Goal: Task Accomplishment & Management: Complete application form

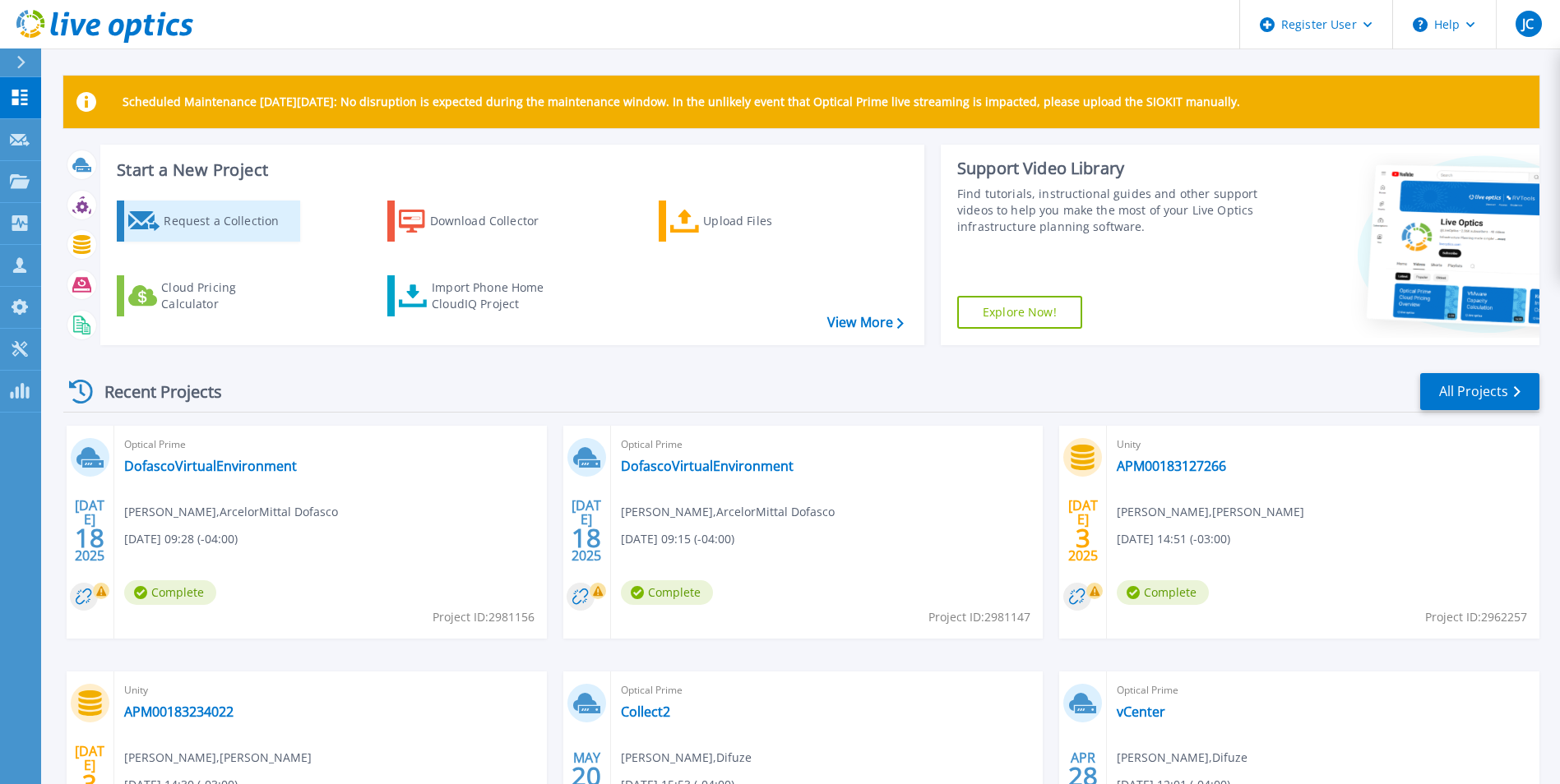
click at [221, 211] on div "Request a Collection" at bounding box center [229, 221] width 131 height 33
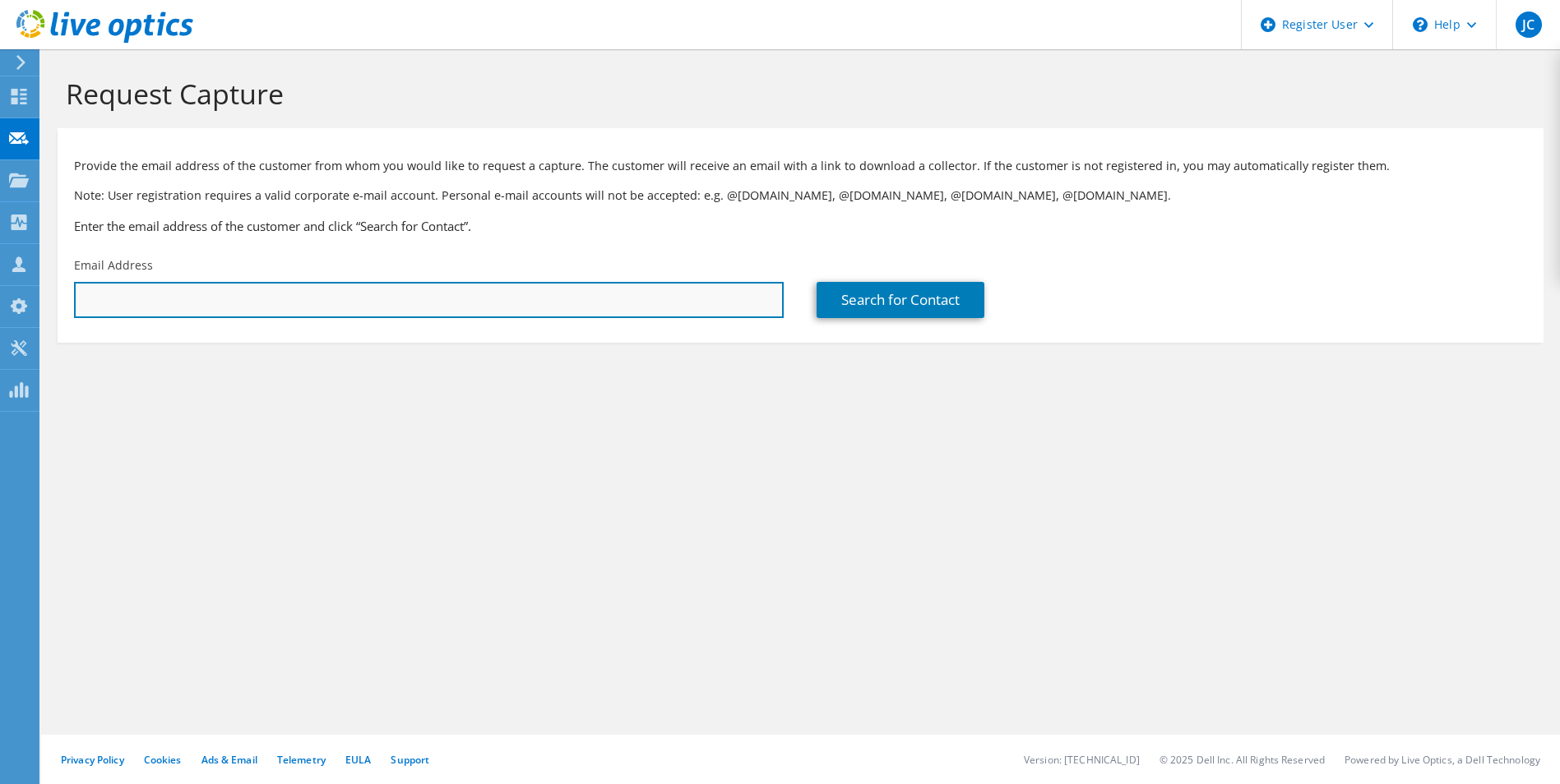
click at [533, 311] on input "text" at bounding box center [429, 299] width 710 height 36
paste input "nizar.abdeljabbar@nikonlenswear.com"
type input "nizar.abdeljabbar@nikonlenswear.com"
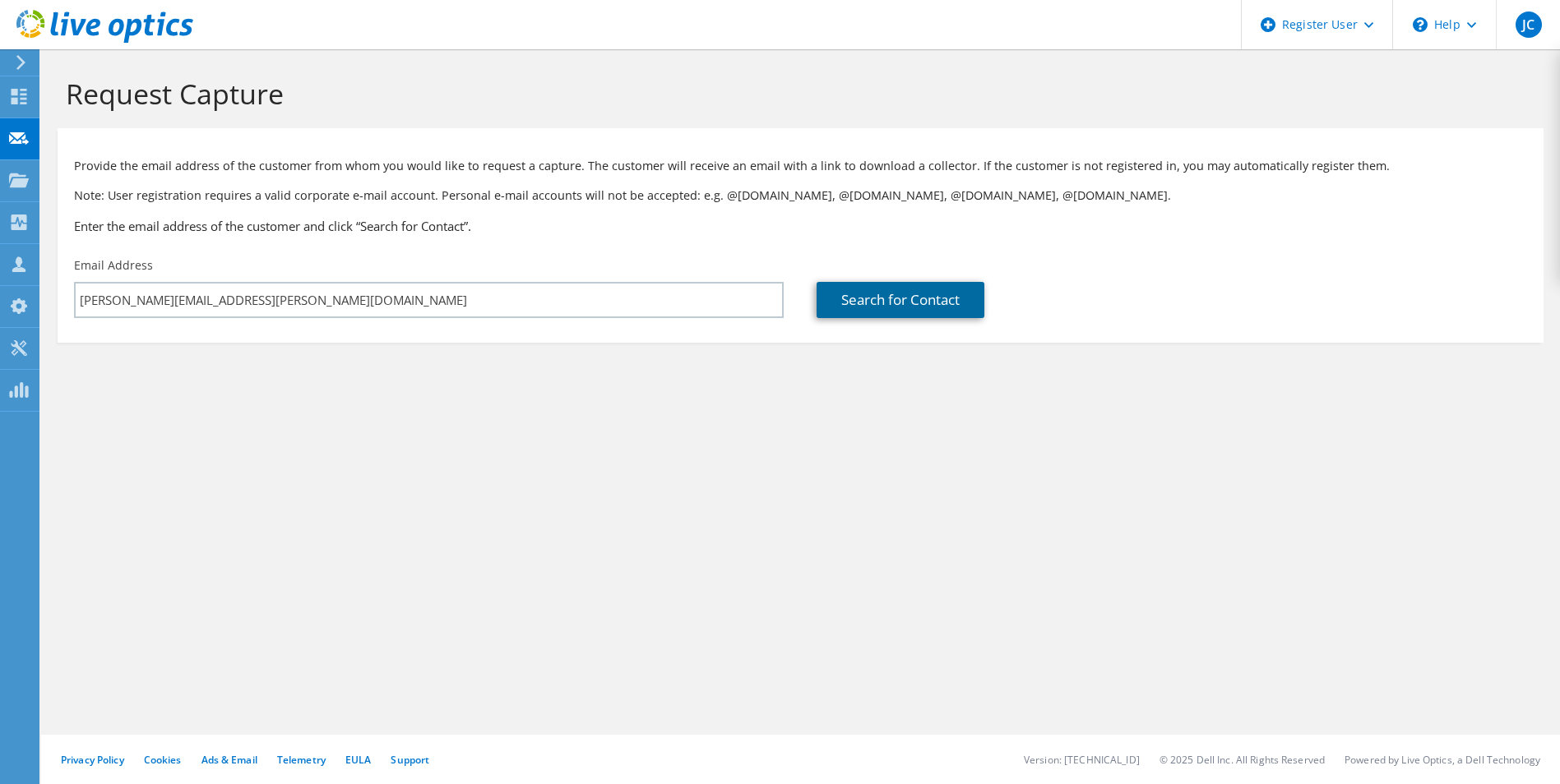
click at [846, 313] on link "Search for Contact" at bounding box center [900, 299] width 168 height 36
type input "Essilor Canada"
type input "Nizar"
type input "abdeljabbar"
type input "Canada"
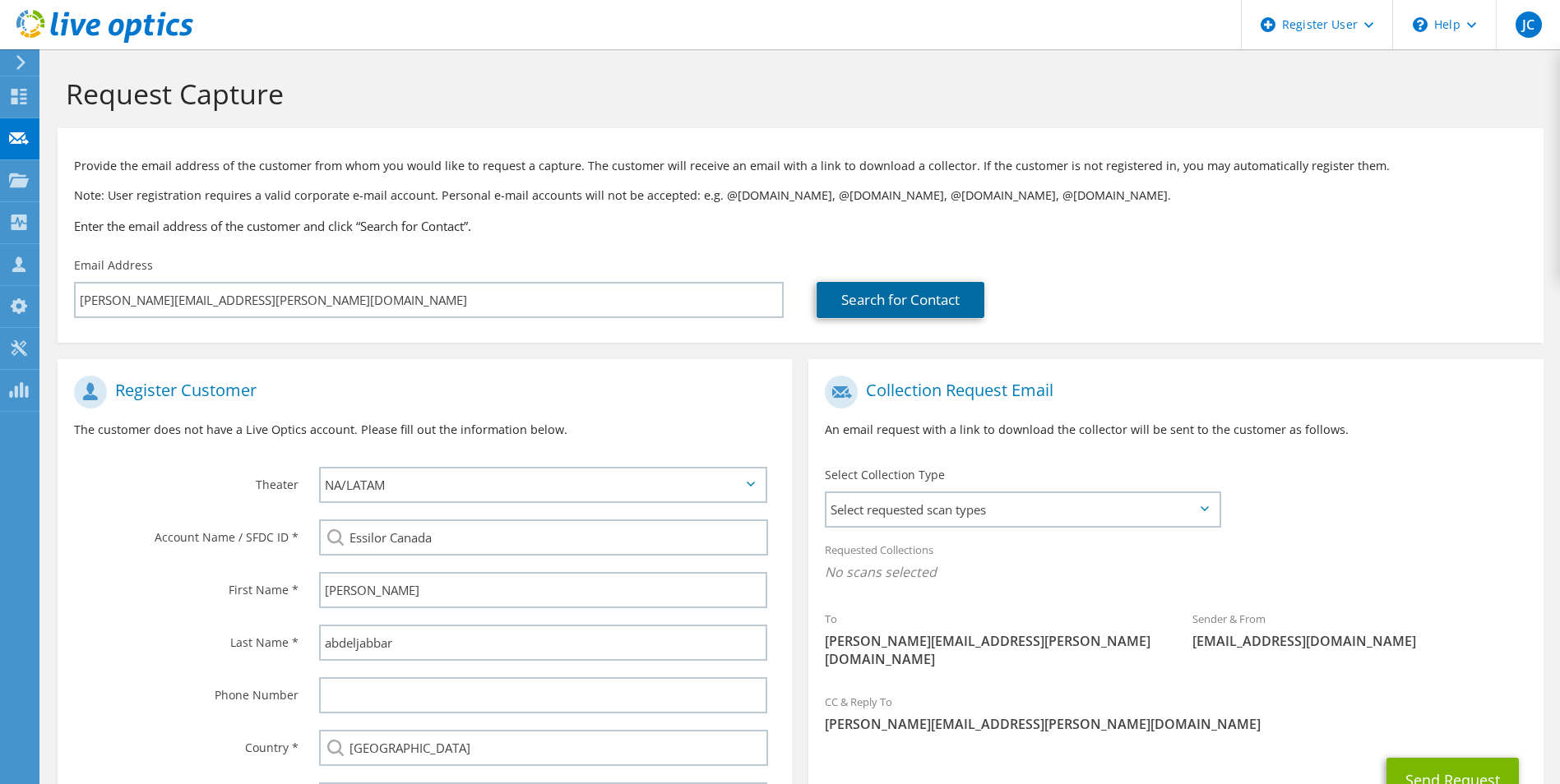
scroll to position [150, 0]
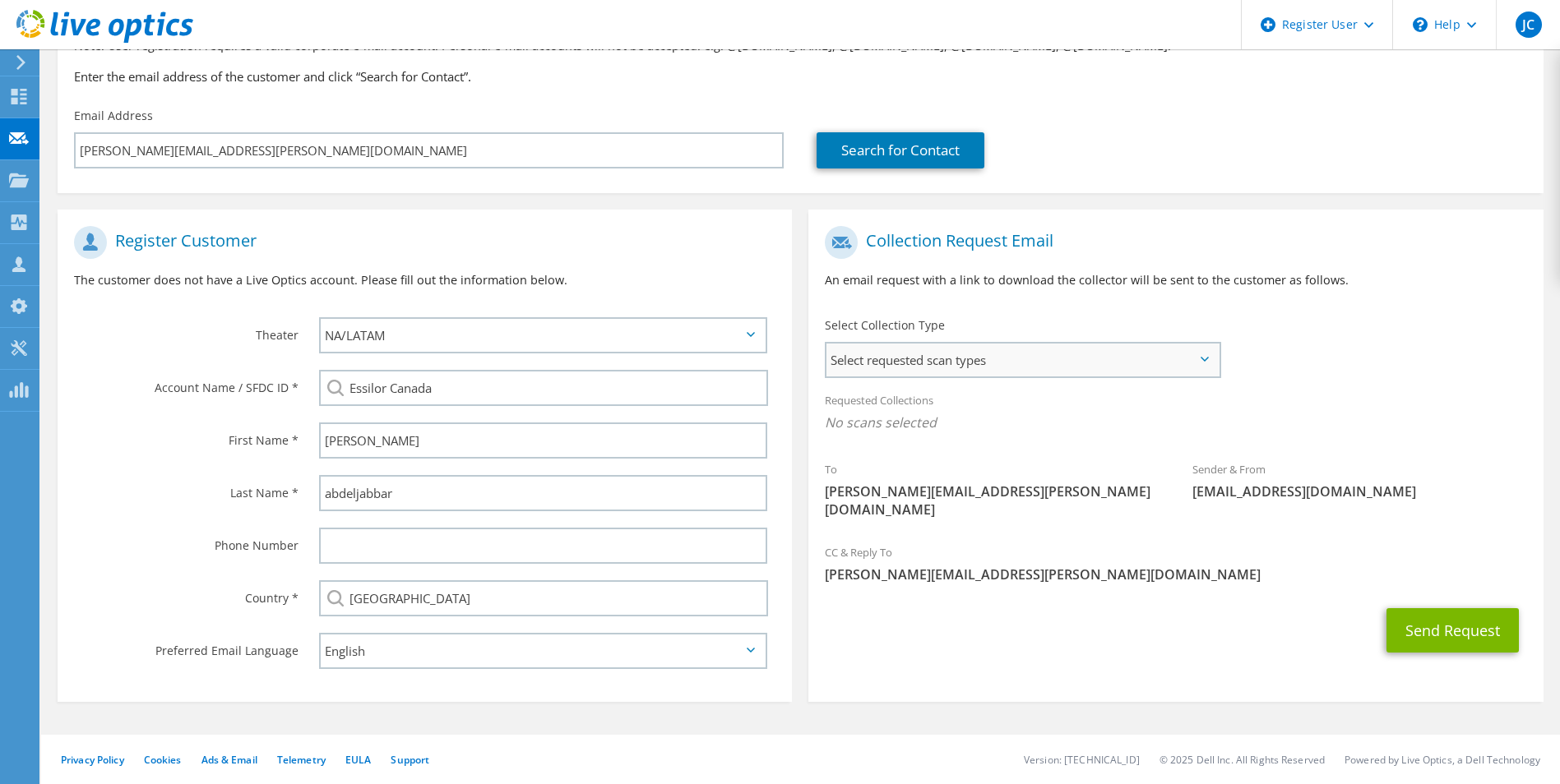
click at [1041, 352] on span "Select requested scan types" at bounding box center [1021, 360] width 391 height 33
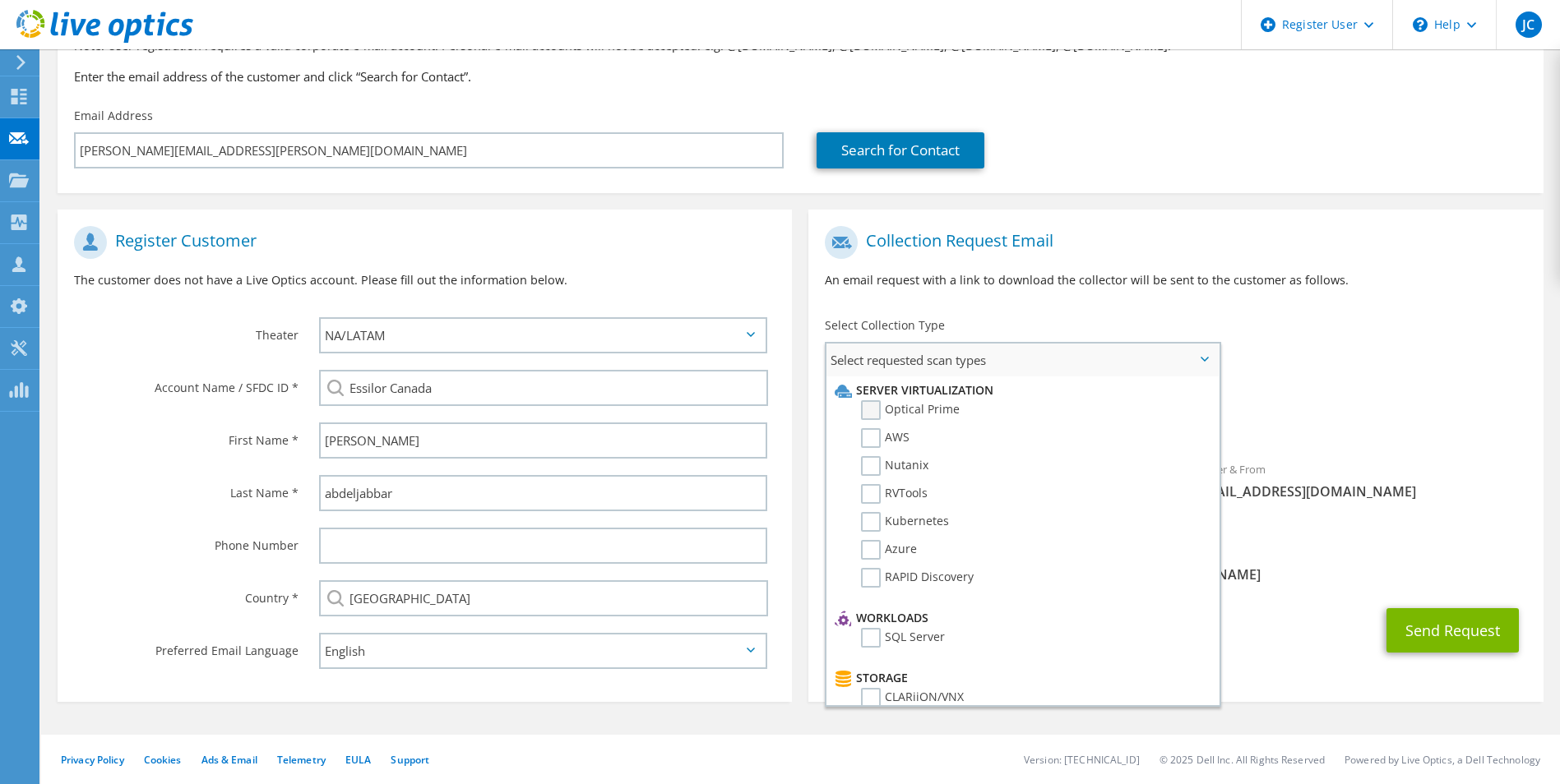
click at [893, 409] on label "Optical Prime" at bounding box center [910, 410] width 99 height 19
click at [0, 0] on input "Optical Prime" at bounding box center [0, 0] width 0 height 0
click at [1351, 629] on div "Send Request" at bounding box center [1176, 634] width 734 height 61
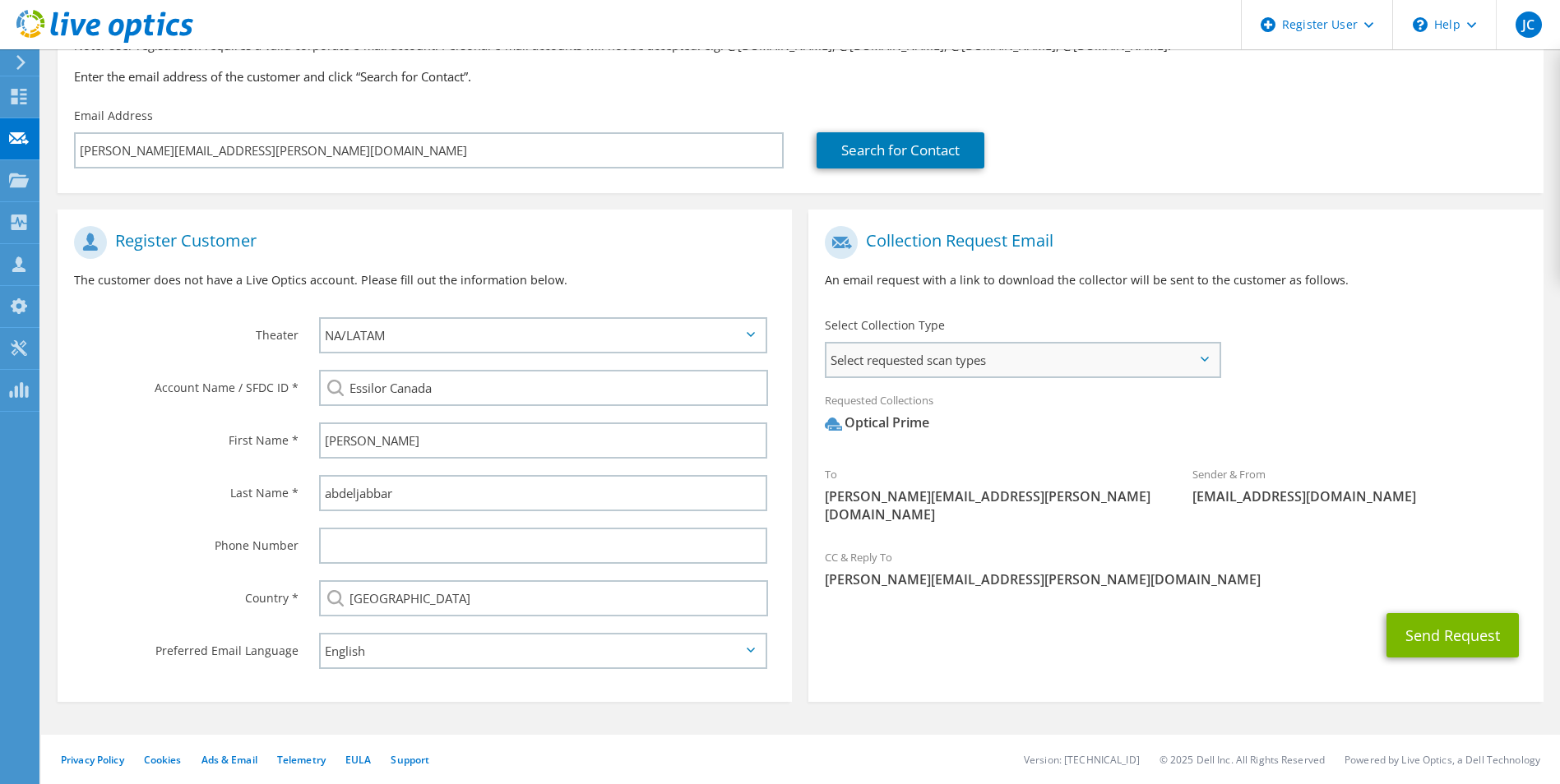
click at [996, 356] on span "Select requested scan types" at bounding box center [1021, 360] width 391 height 33
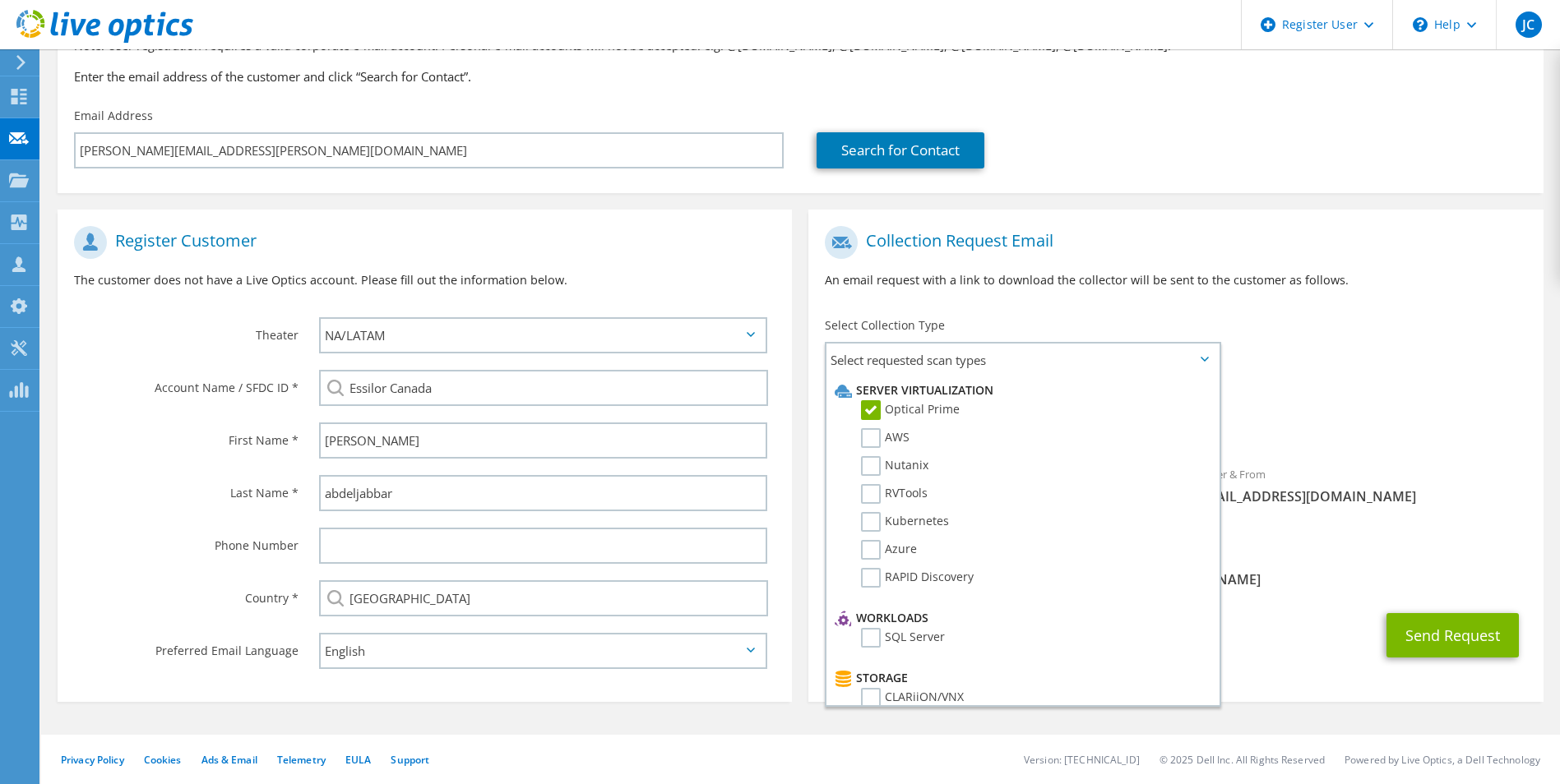
click at [1412, 413] on span "Optical Prime" at bounding box center [1176, 427] width 701 height 27
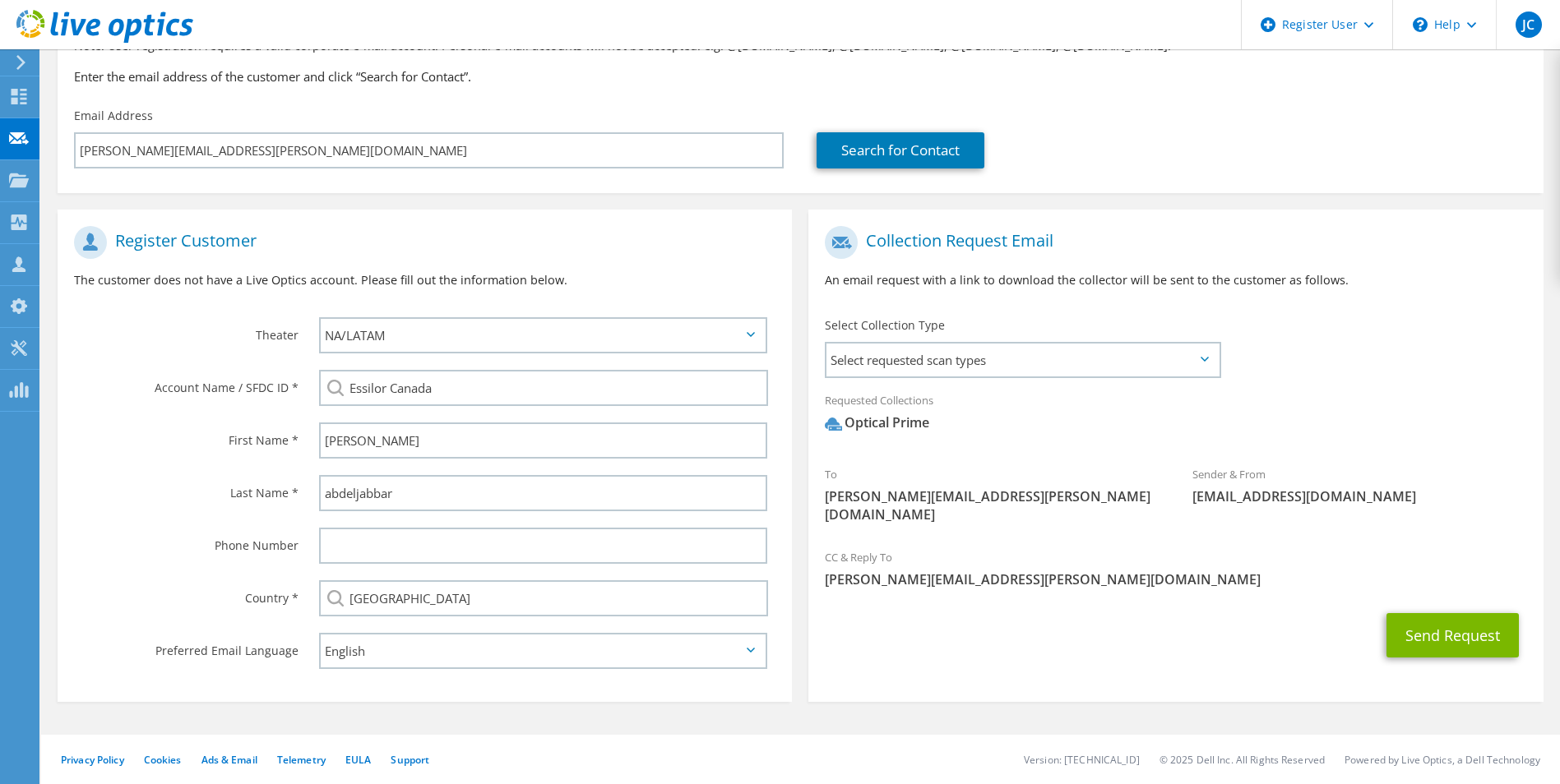
click at [1421, 604] on div "Send Request" at bounding box center [1176, 634] width 734 height 61
click at [1425, 615] on button "Send Request" at bounding box center [1452, 635] width 132 height 44
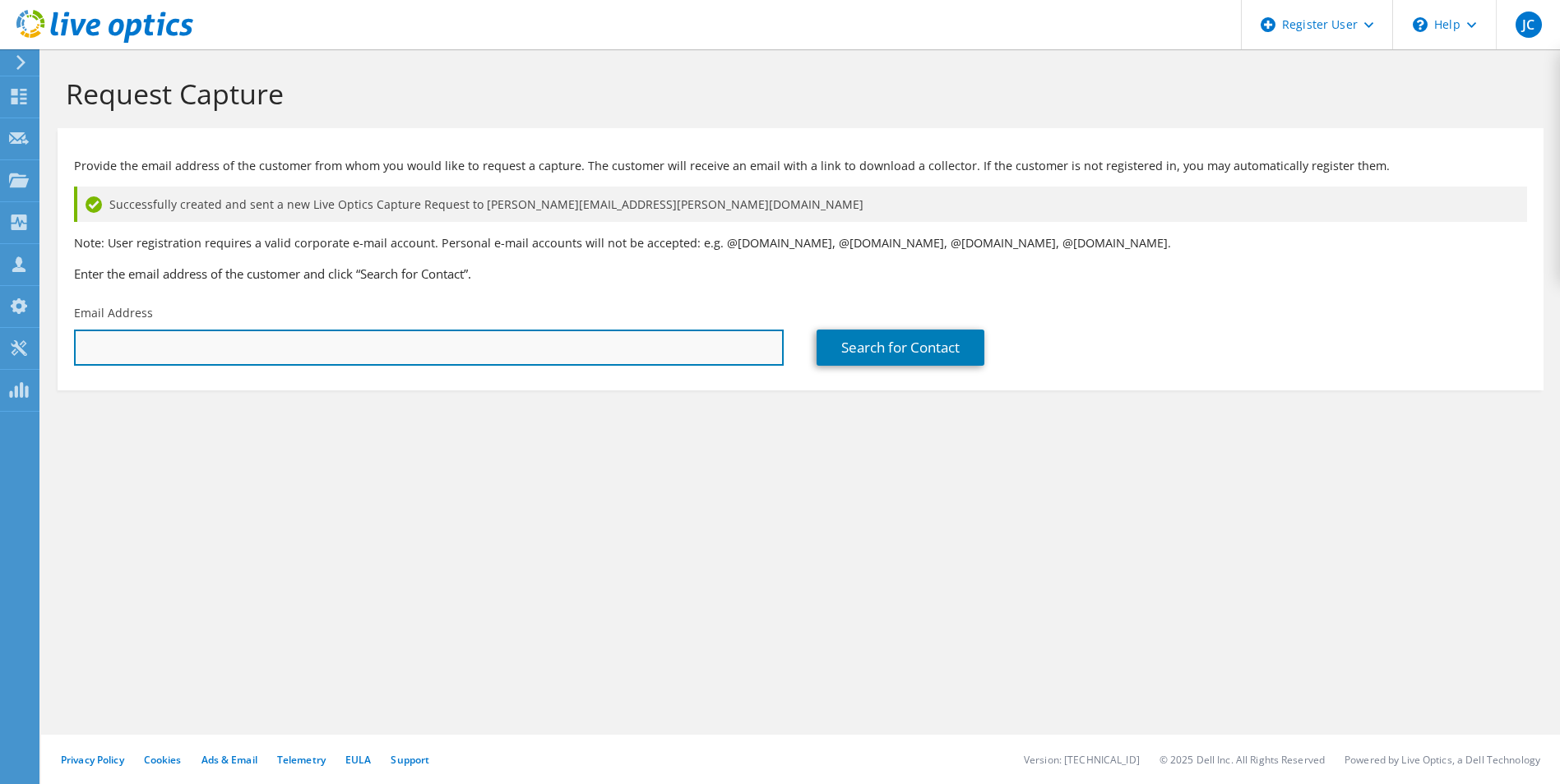
click at [313, 345] on input "text" at bounding box center [429, 347] width 710 height 36
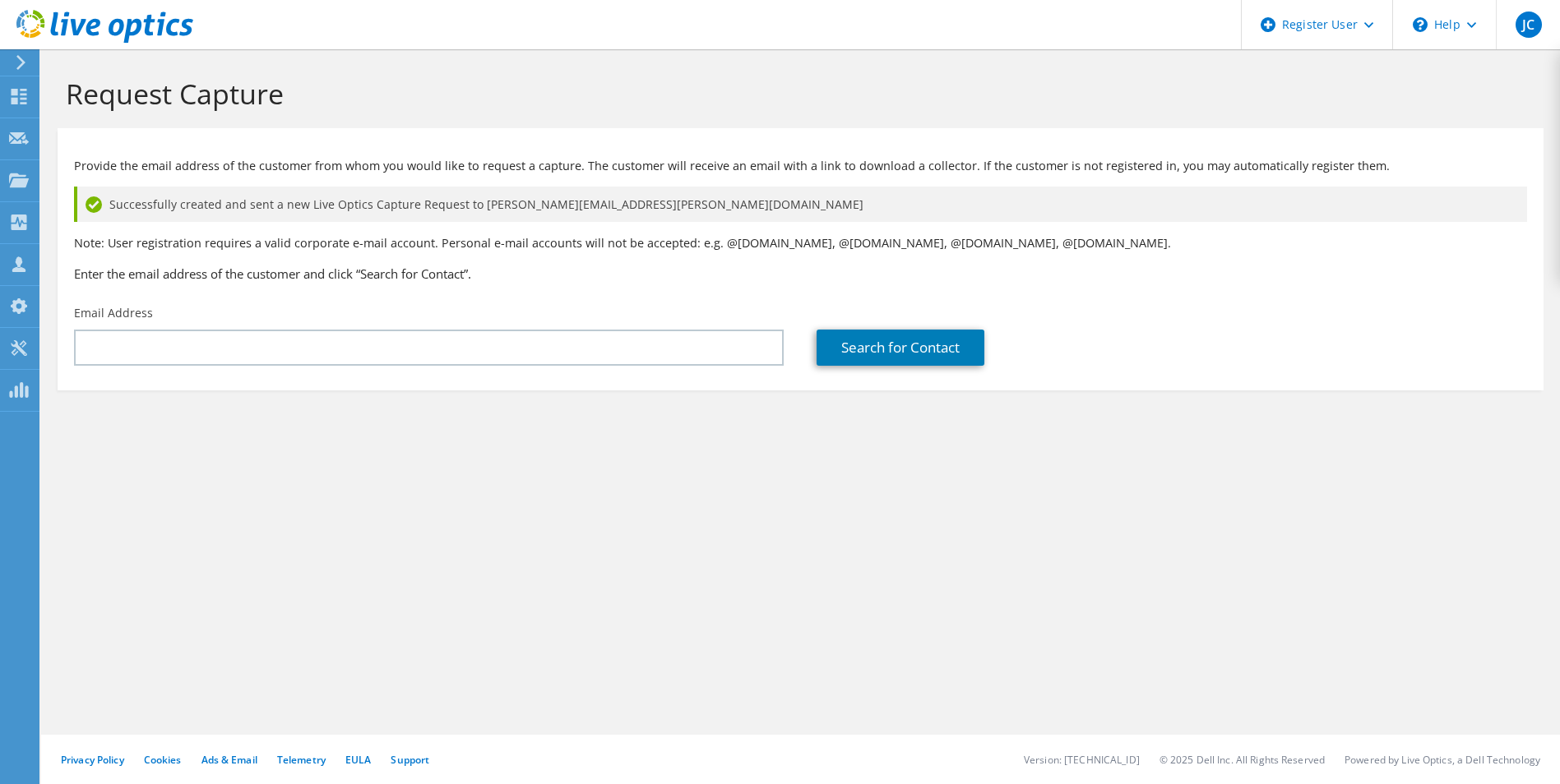
click at [537, 512] on div "Request Capture Provide the email address of the customer from whom you would l…" at bounding box center [801, 416] width 1518 height 735
